Goal: Transaction & Acquisition: Purchase product/service

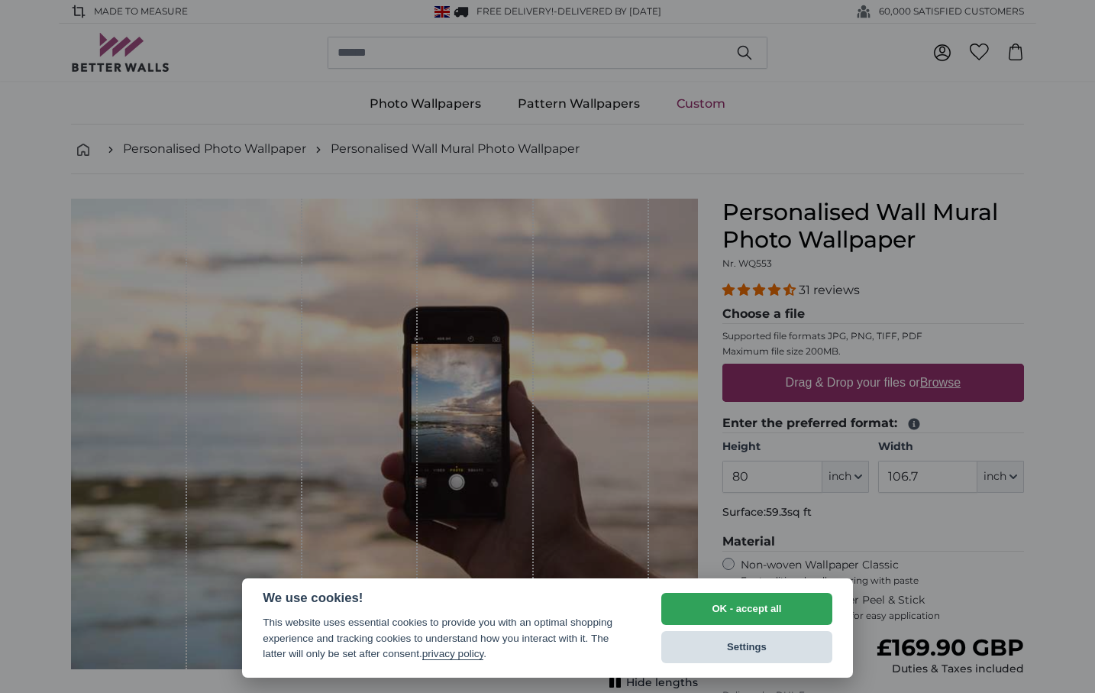
click at [707, 644] on button "Settings" at bounding box center [746, 647] width 171 height 32
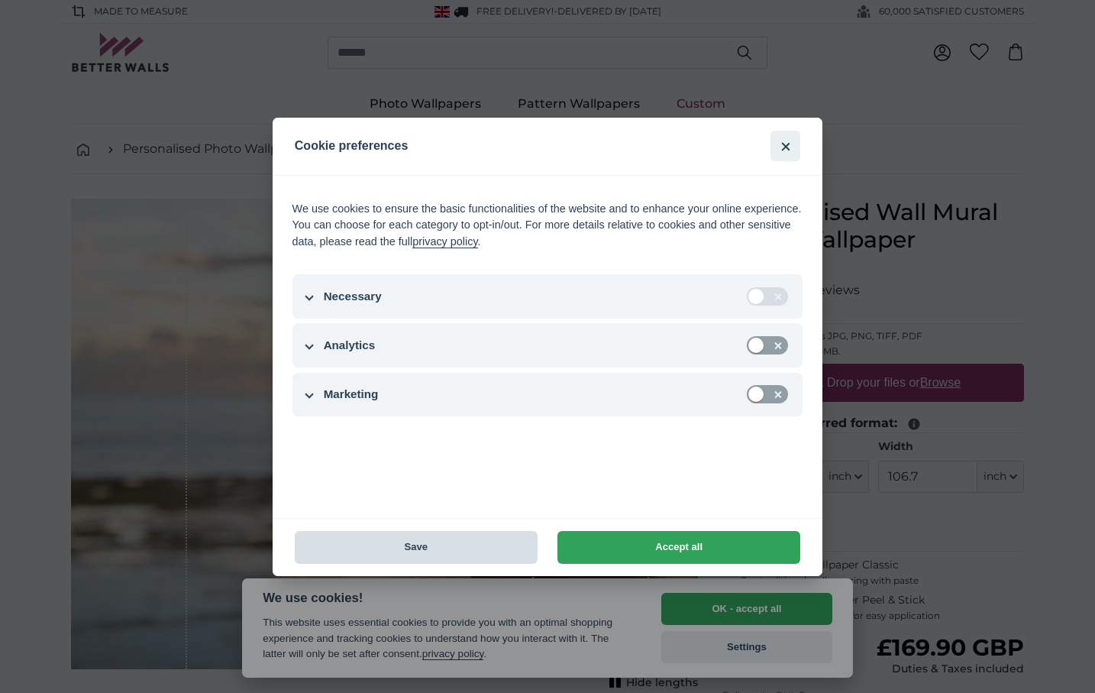
click at [417, 549] on button "Save" at bounding box center [416, 547] width 243 height 33
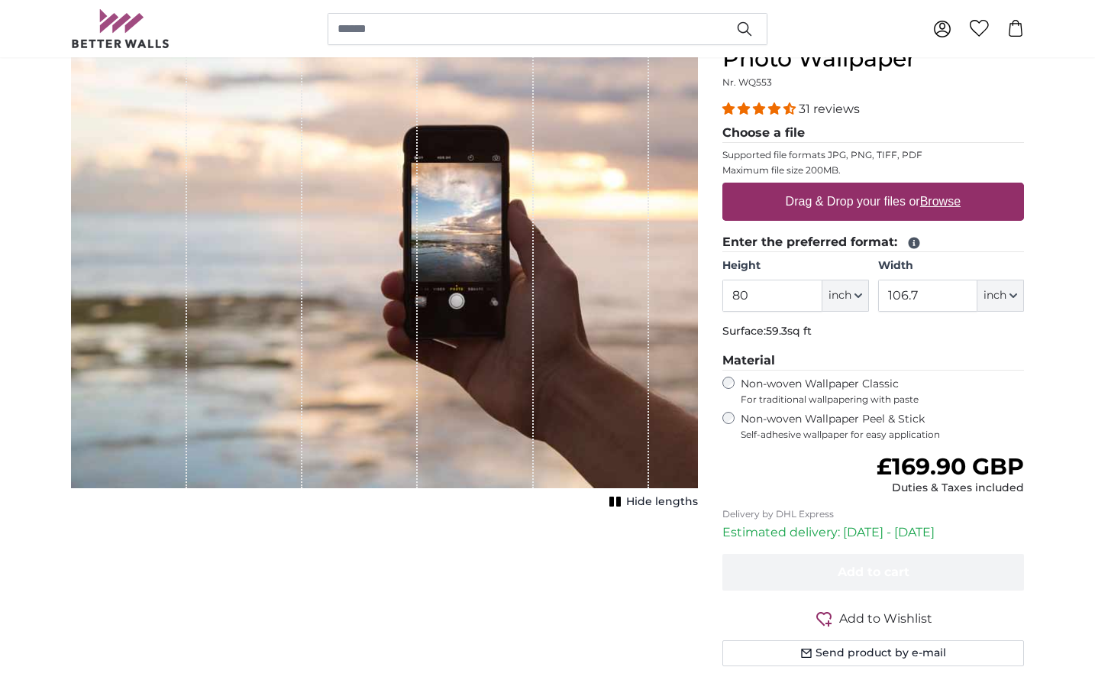
scroll to position [177, 0]
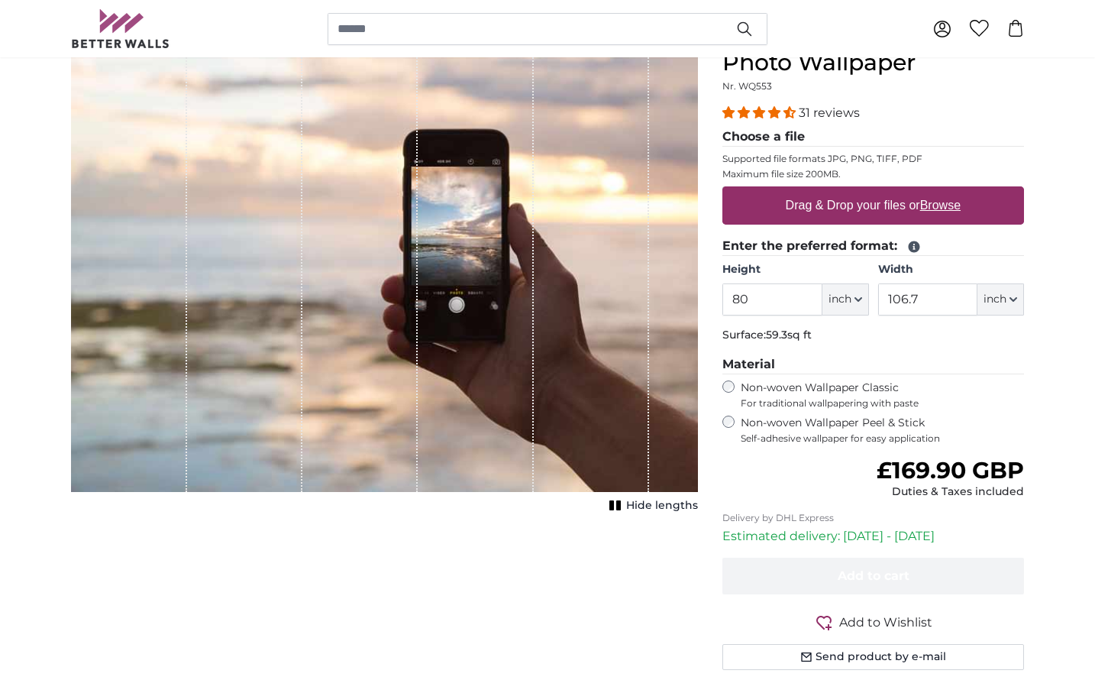
click at [861, 302] on icon "button" at bounding box center [858, 300] width 8 height 8
click at [828, 339] on link "Centimeter (cm)" at bounding box center [845, 339] width 134 height 27
type input "203.2"
type input "271.1"
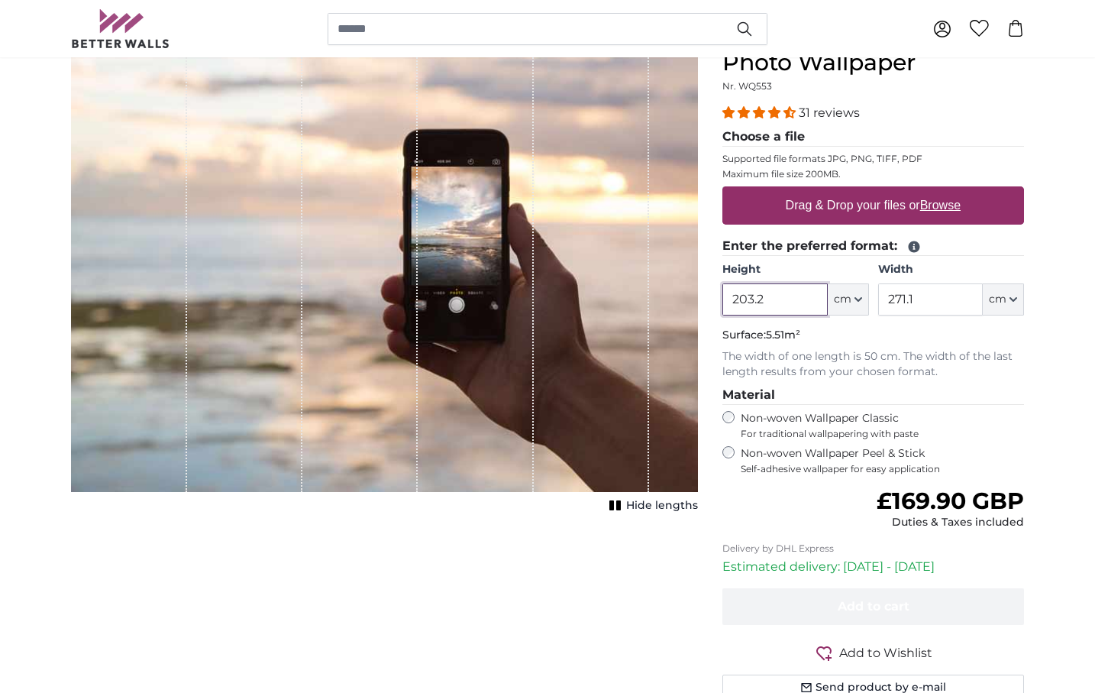
drag, startPoint x: 768, startPoint y: 299, endPoint x: 715, endPoint y: 299, distance: 53.5
click at [715, 299] on div "Personalised Wall Mural Photo Wallpaper Nr. WQ553 31 reviews Choose a file Supp…" at bounding box center [873, 378] width 326 height 715
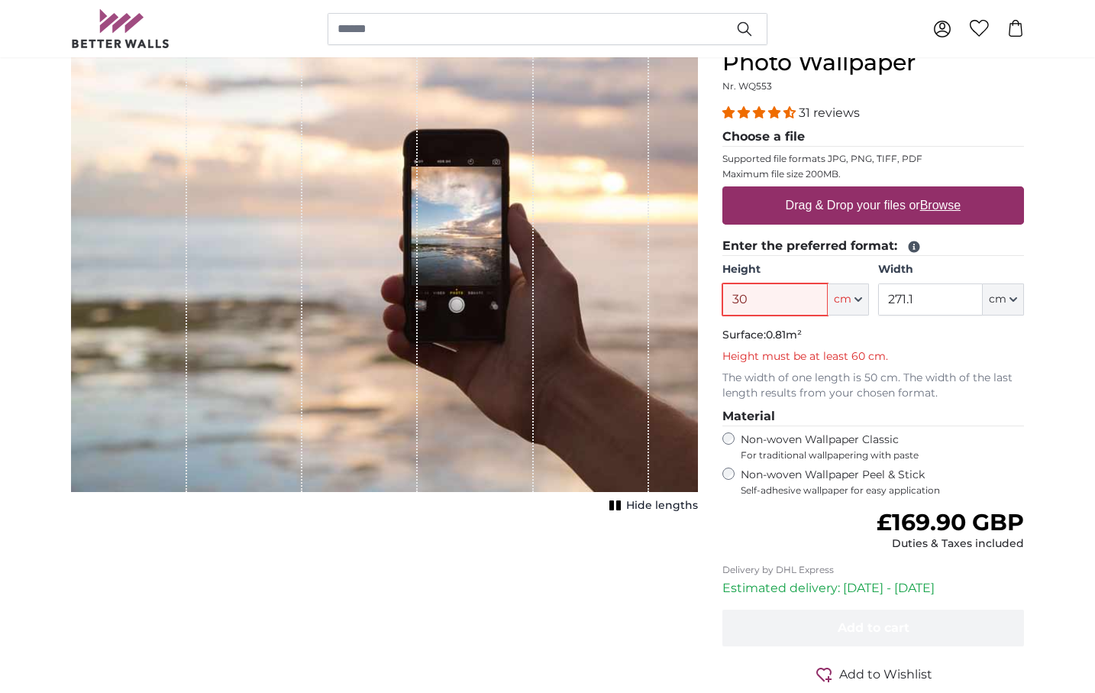
type input "30"
drag, startPoint x: 923, startPoint y: 296, endPoint x: 871, endPoint y: 296, distance: 51.9
click at [871, 296] on div "Height 30 ft cm Centimeter (cm) Inches (inch) Feet (ft. in.) Width 271.1 ft cm …" at bounding box center [873, 288] width 302 height 53
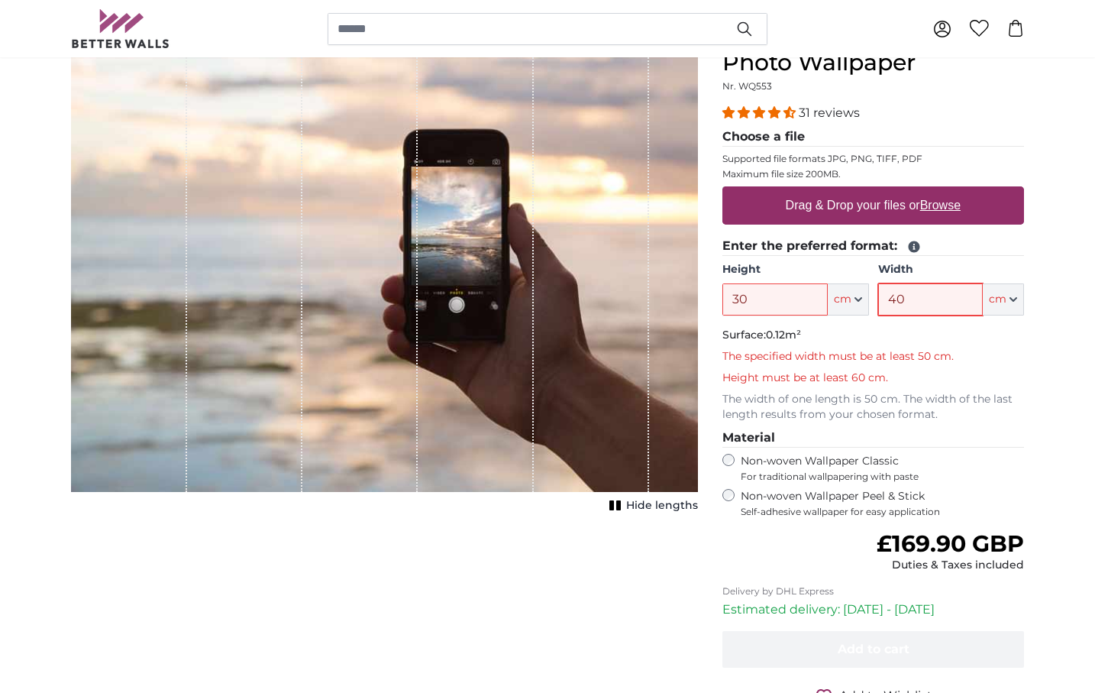
type input "40"
click at [757, 298] on input "30" at bounding box center [774, 299] width 105 height 32
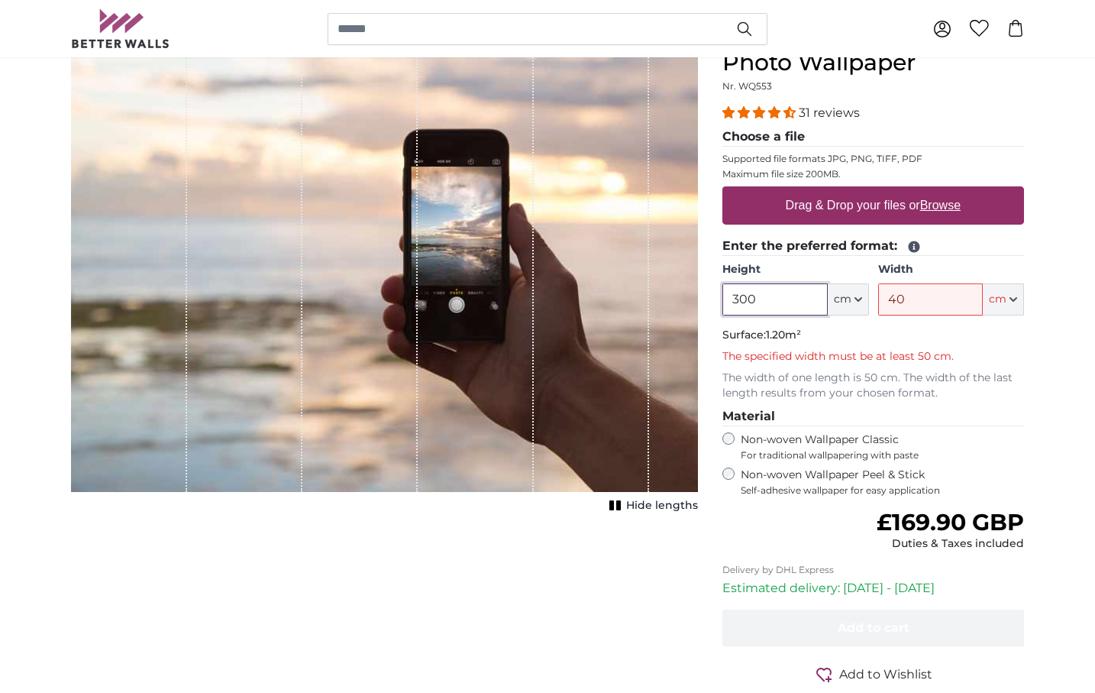
type input "300"
click at [907, 298] on input "40" at bounding box center [930, 299] width 105 height 32
type input "400"
